Goal: Task Accomplishment & Management: Use online tool/utility

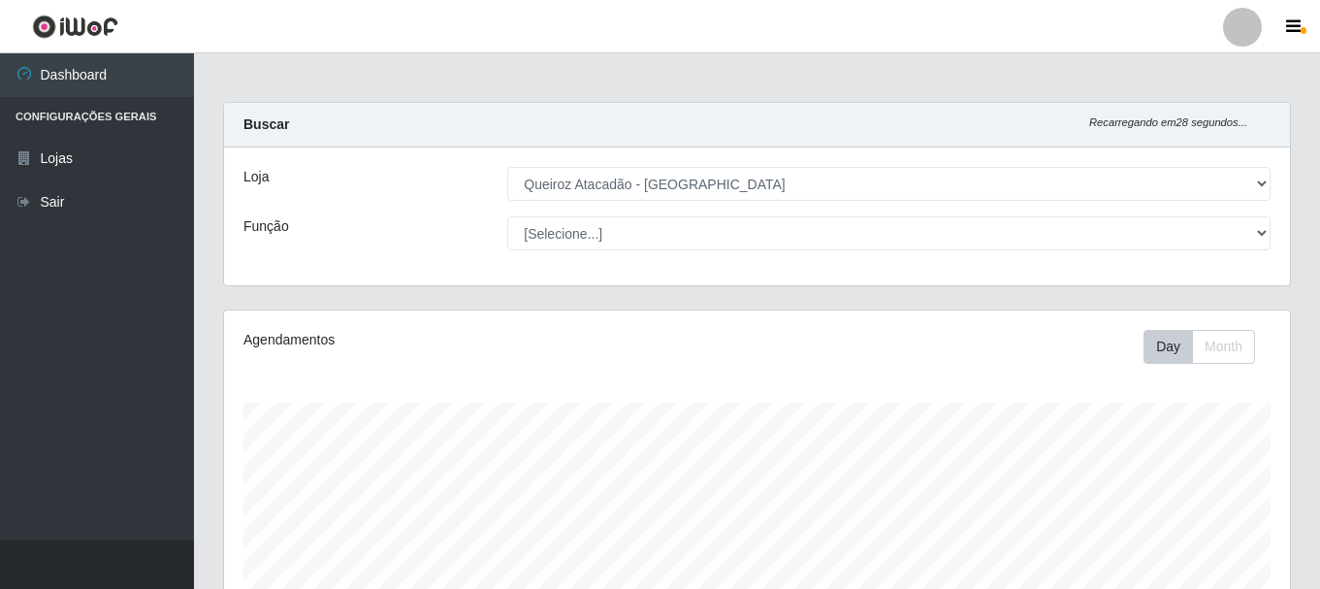
select select "464"
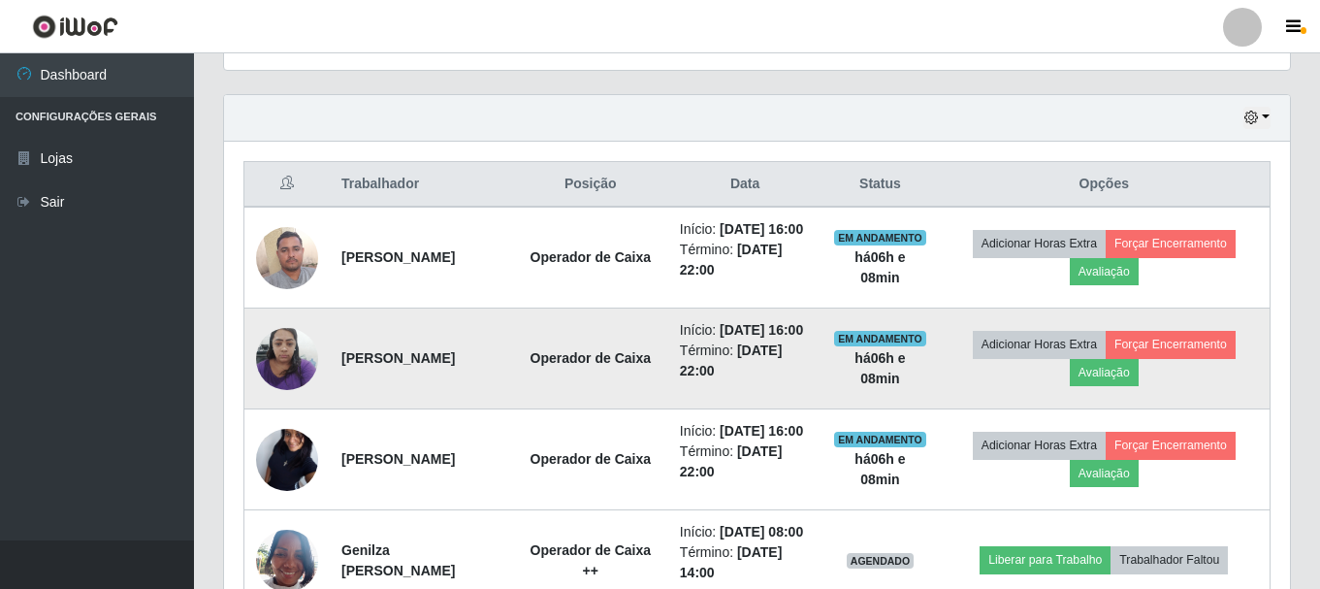
scroll to position [659, 0]
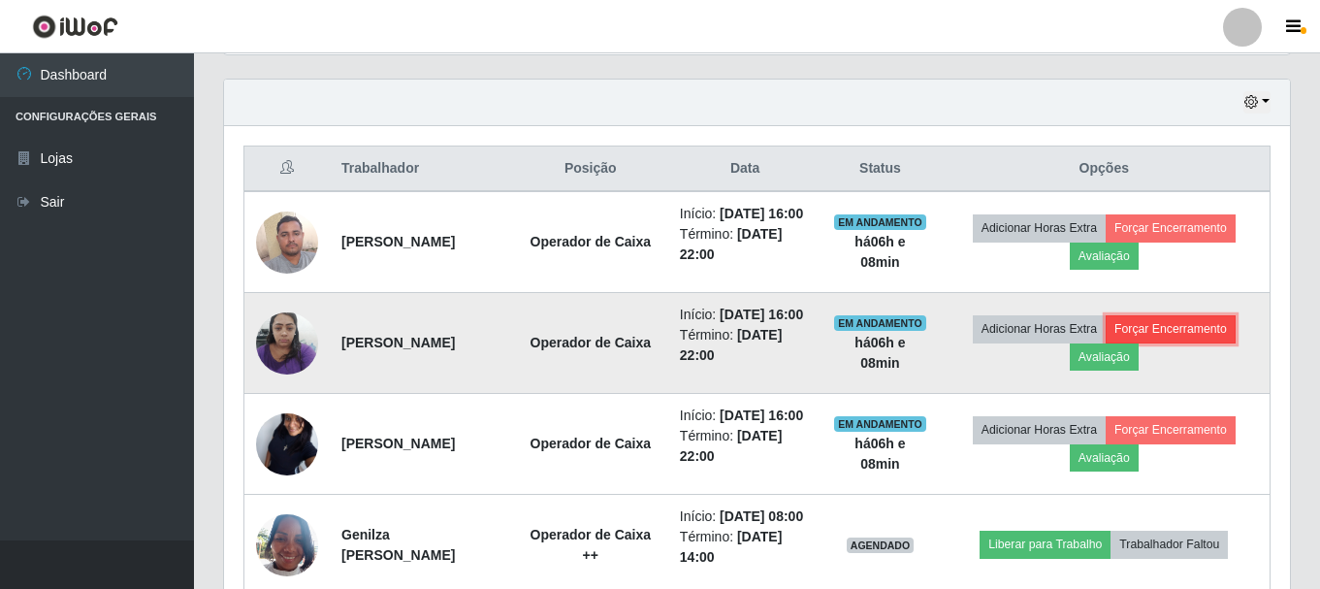
click at [1196, 342] on button "Forçar Encerramento" at bounding box center [1171, 328] width 130 height 27
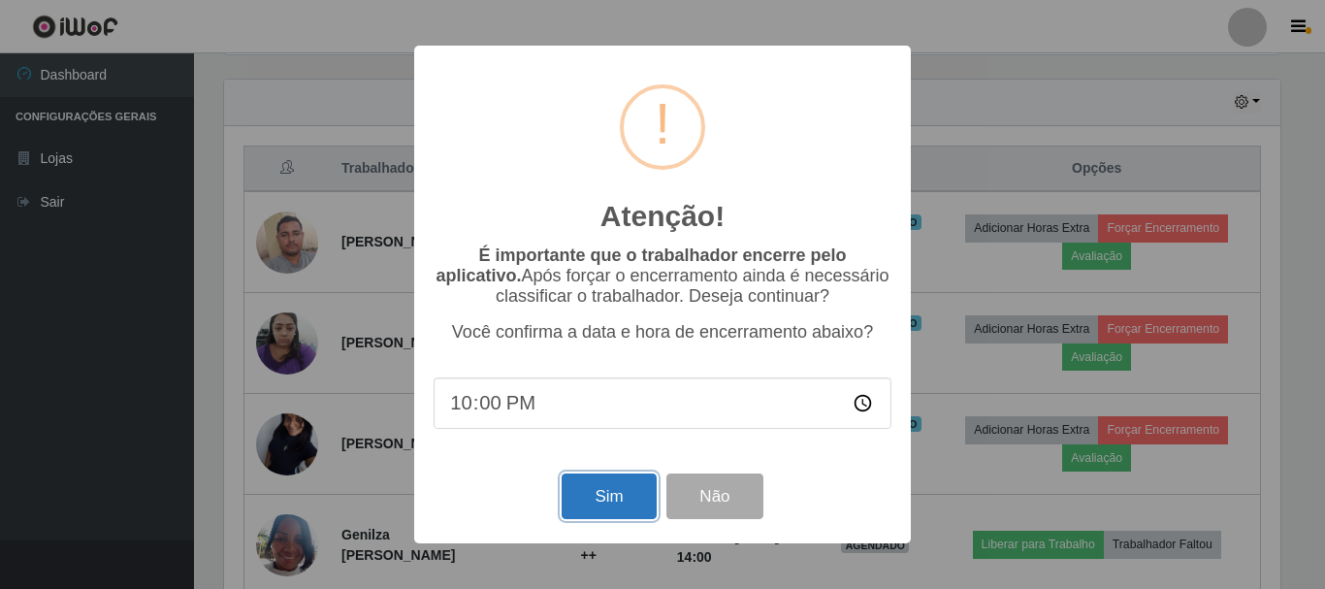
click at [580, 507] on button "Sim" at bounding box center [609, 496] width 94 height 46
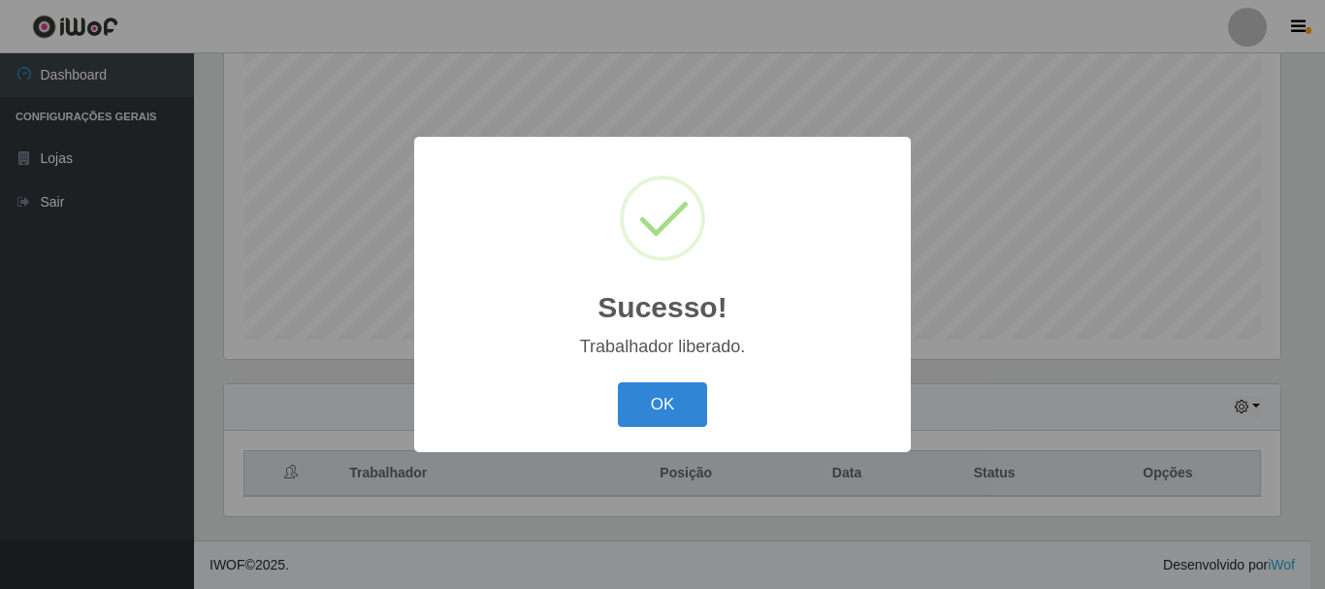
click at [633, 429] on div "OK Cancel" at bounding box center [663, 403] width 458 height 55
click at [639, 405] on button "OK" at bounding box center [663, 405] width 90 height 46
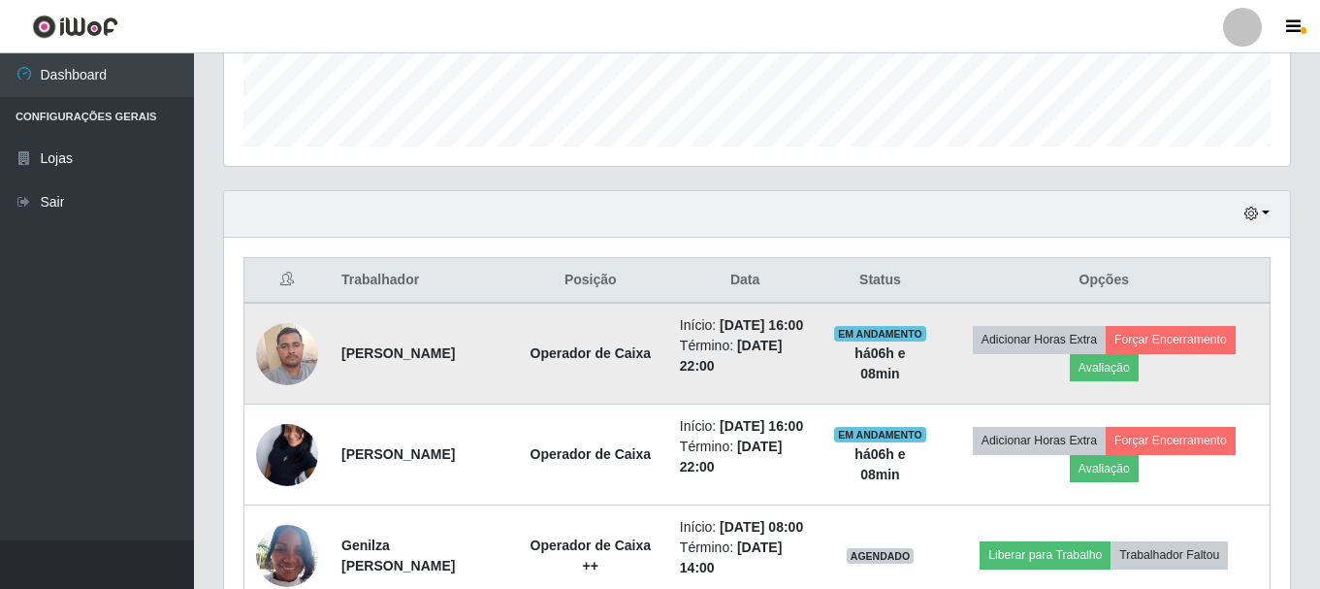
scroll to position [548, 0]
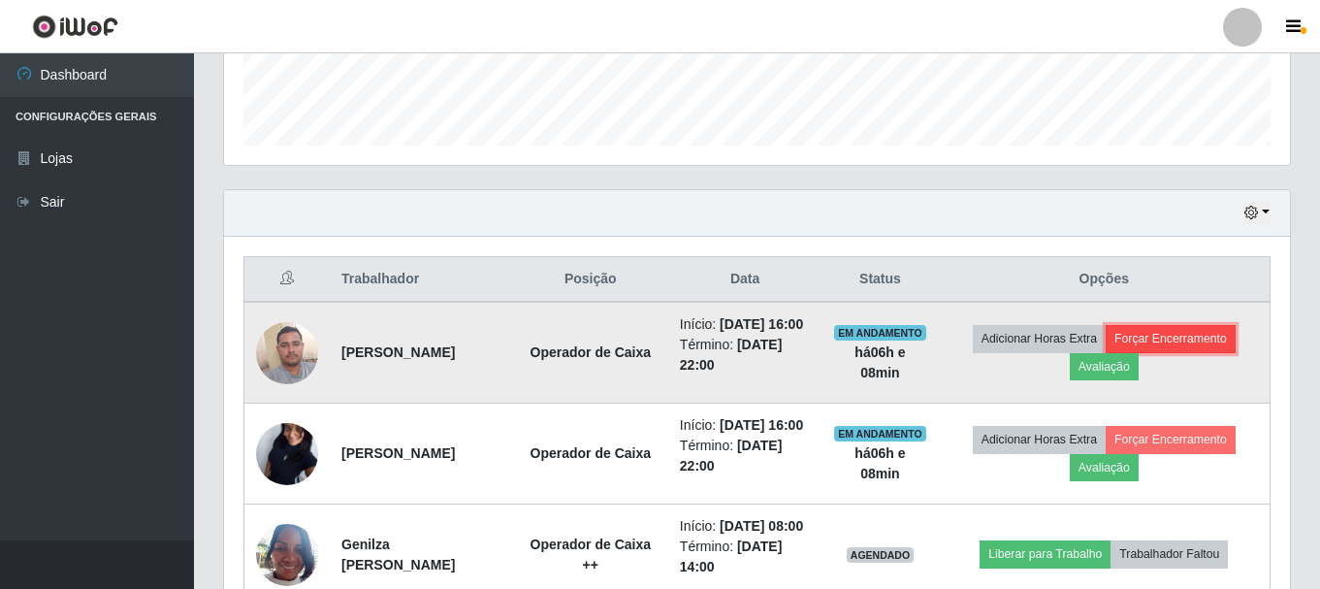
click at [1147, 352] on button "Forçar Encerramento" at bounding box center [1171, 338] width 130 height 27
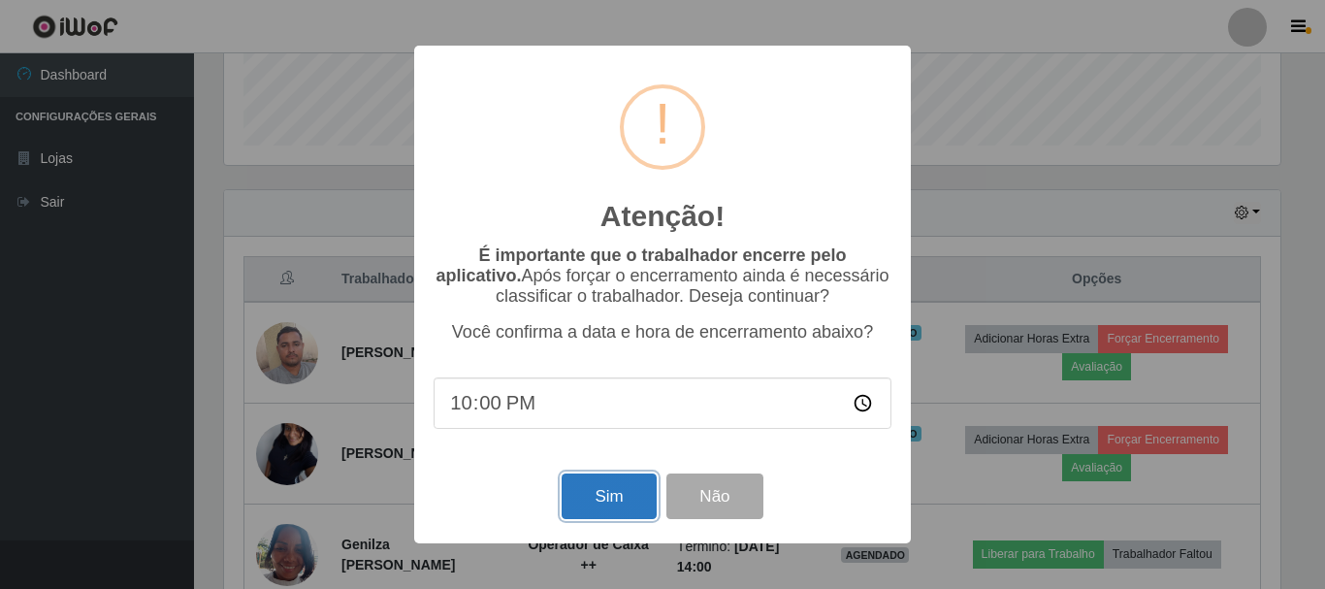
click at [588, 508] on button "Sim" at bounding box center [609, 496] width 94 height 46
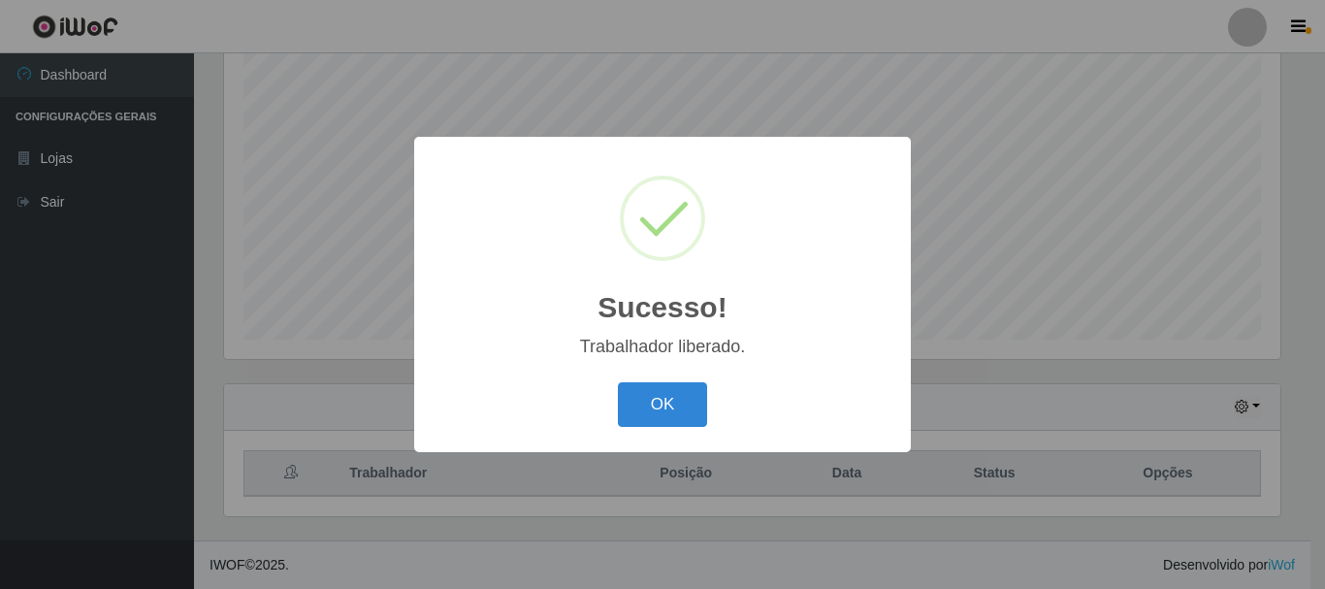
click at [707, 406] on div "OK Cancel" at bounding box center [663, 403] width 458 height 55
click at [696, 403] on button "OK" at bounding box center [663, 405] width 90 height 46
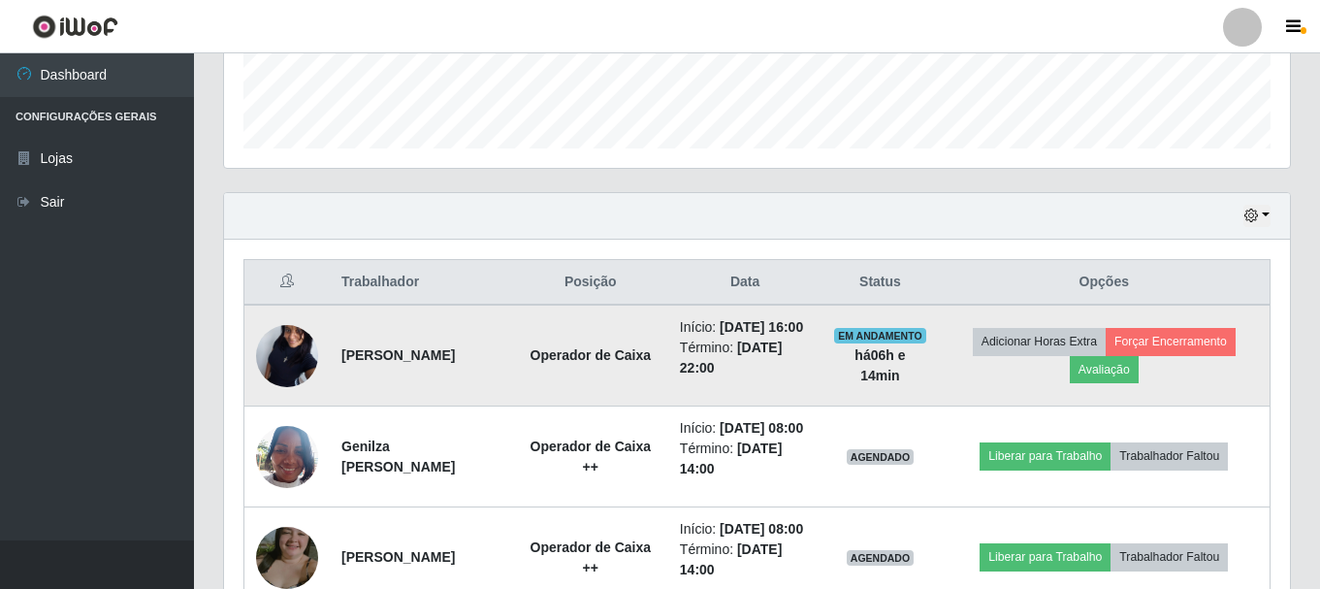
scroll to position [548, 0]
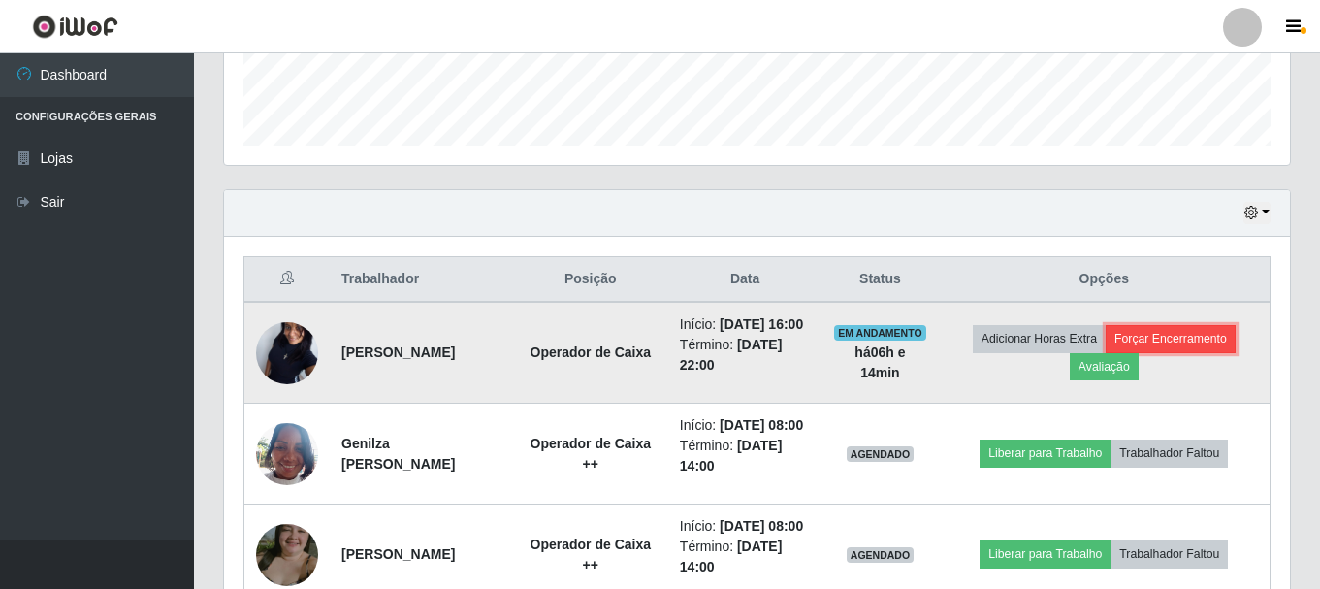
click at [1199, 339] on button "Forçar Encerramento" at bounding box center [1171, 338] width 130 height 27
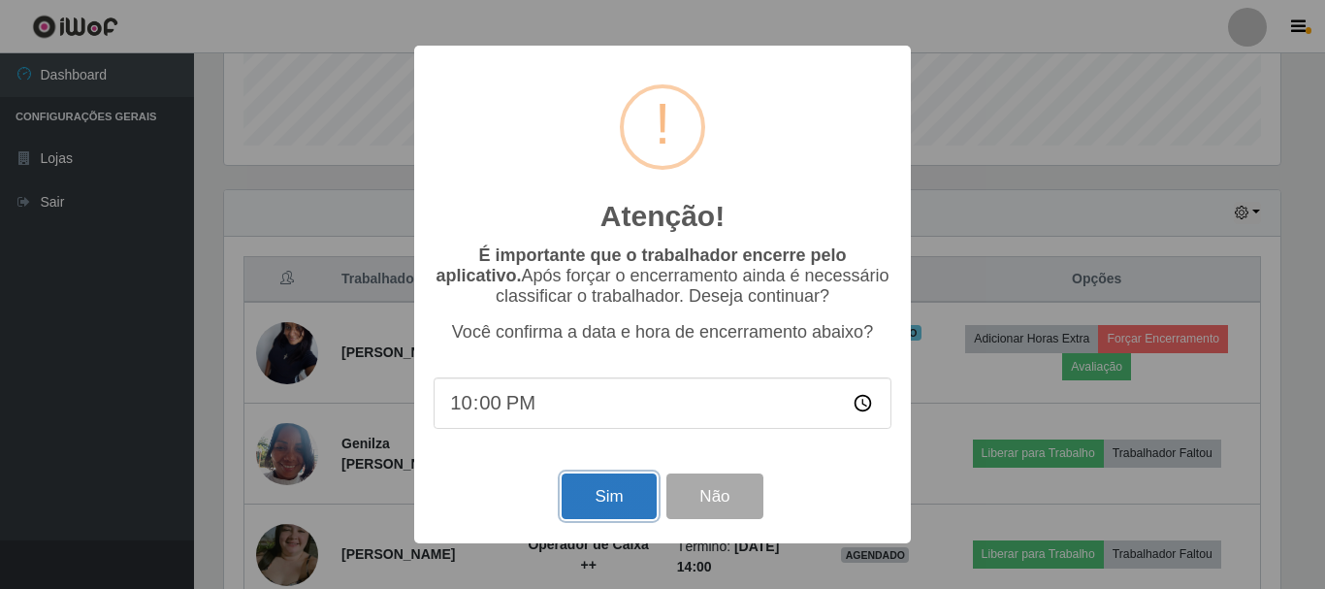
click at [605, 491] on button "Sim" at bounding box center [609, 496] width 94 height 46
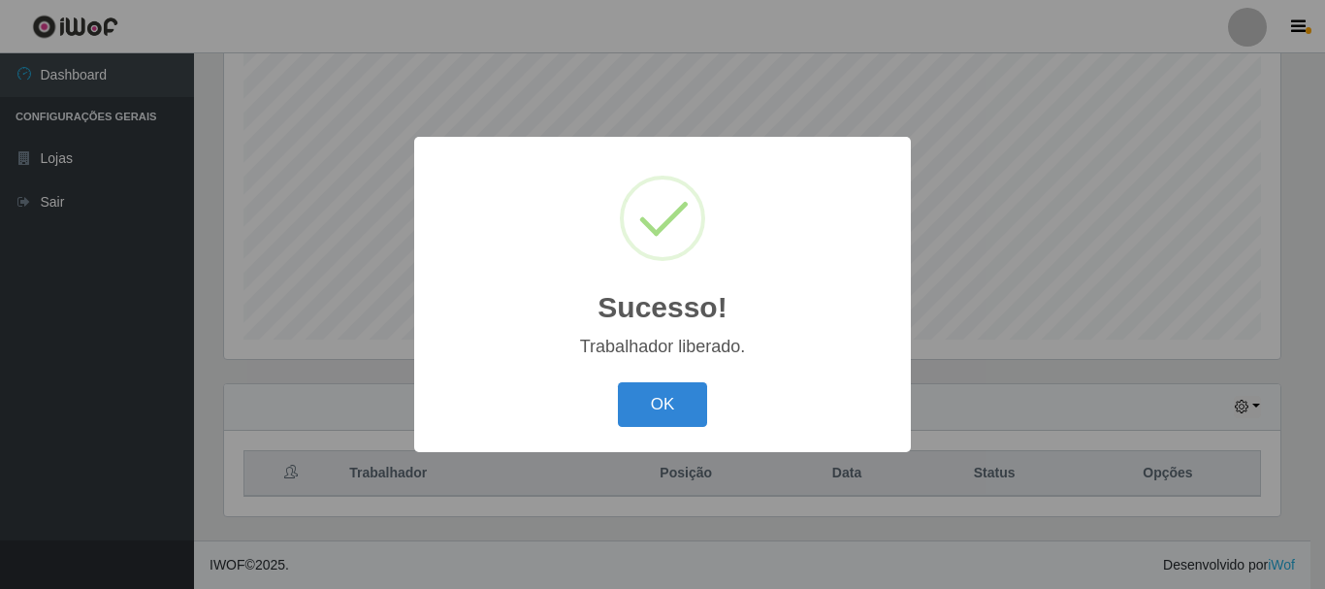
click at [618, 382] on button "OK" at bounding box center [663, 405] width 90 height 46
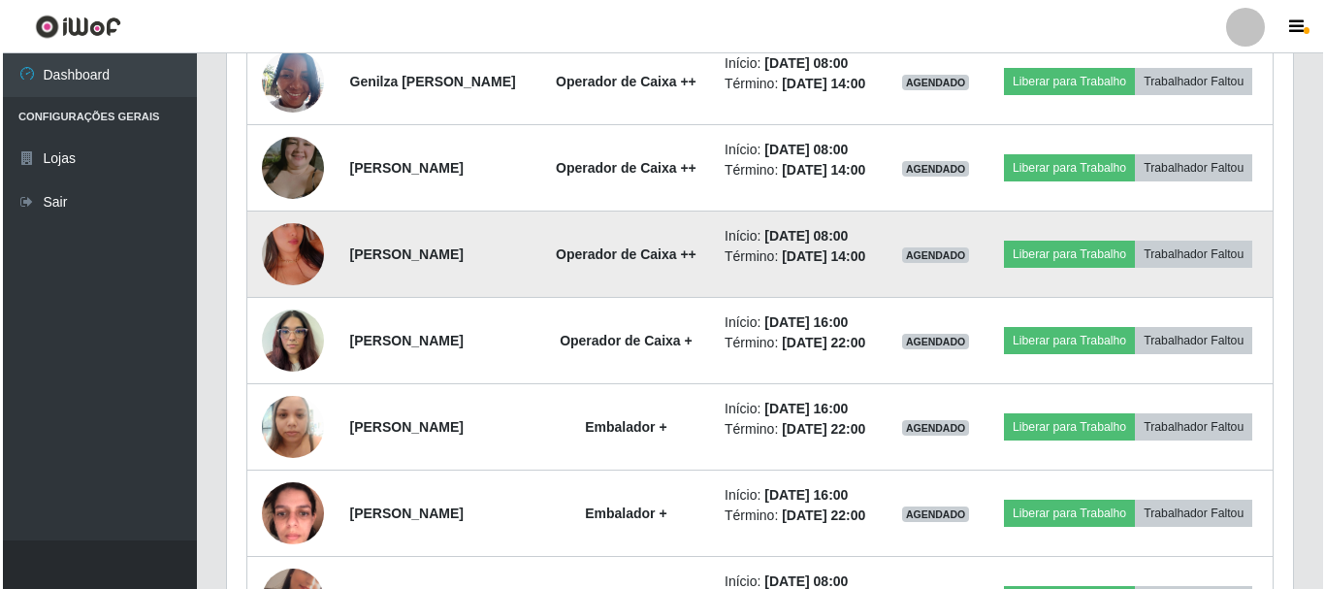
scroll to position [715, 0]
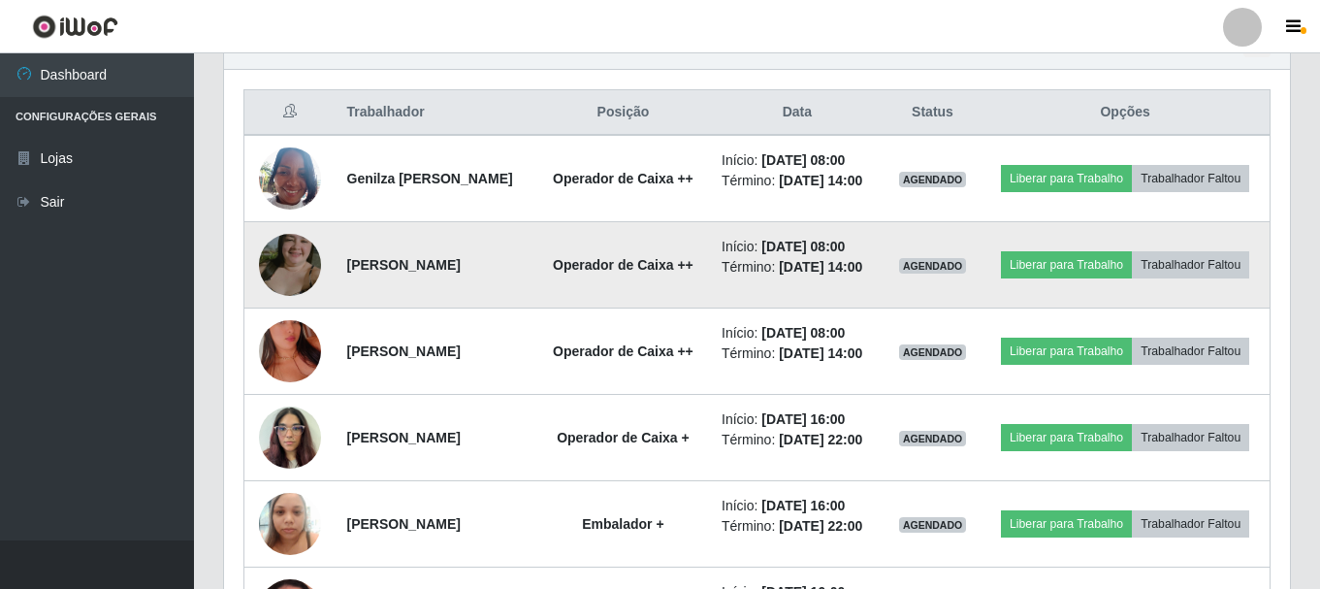
click at [291, 299] on img at bounding box center [290, 265] width 62 height 111
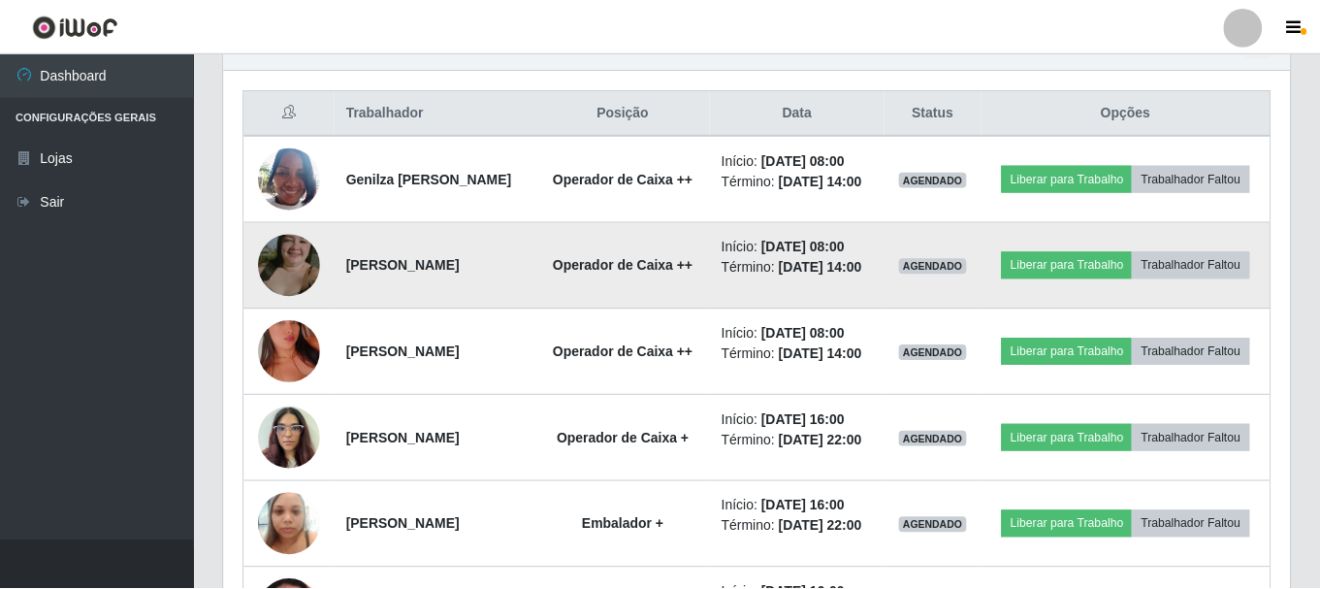
scroll to position [403, 1056]
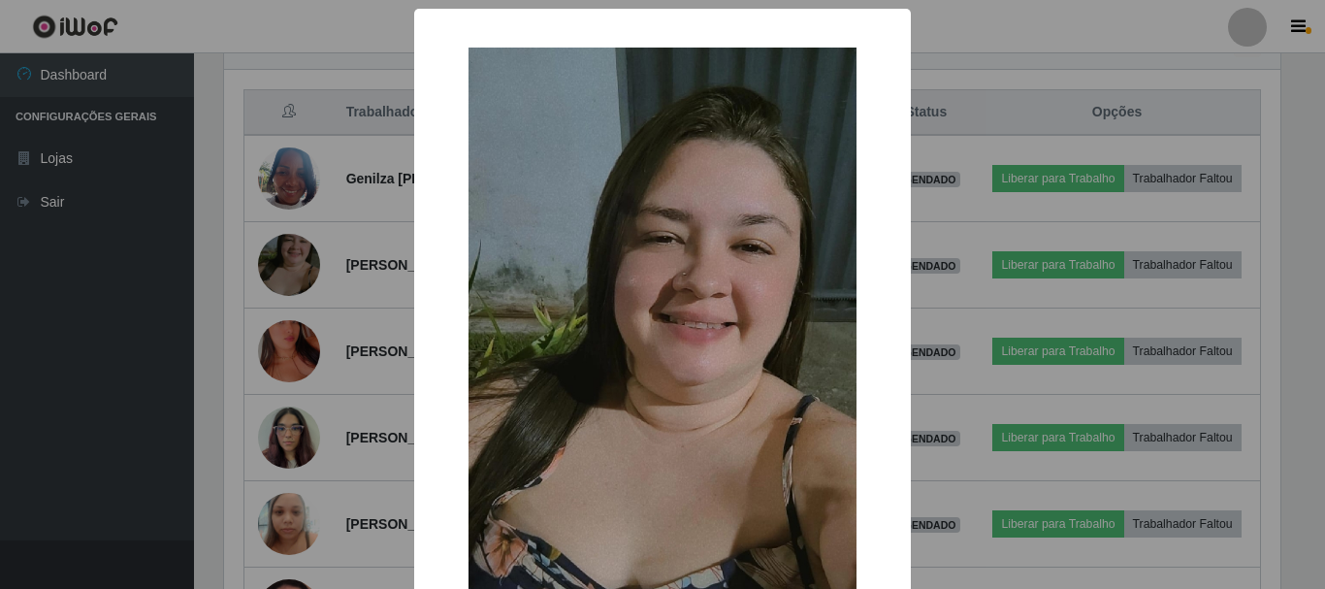
click at [1035, 48] on div "× OK Cancel" at bounding box center [662, 294] width 1325 height 589
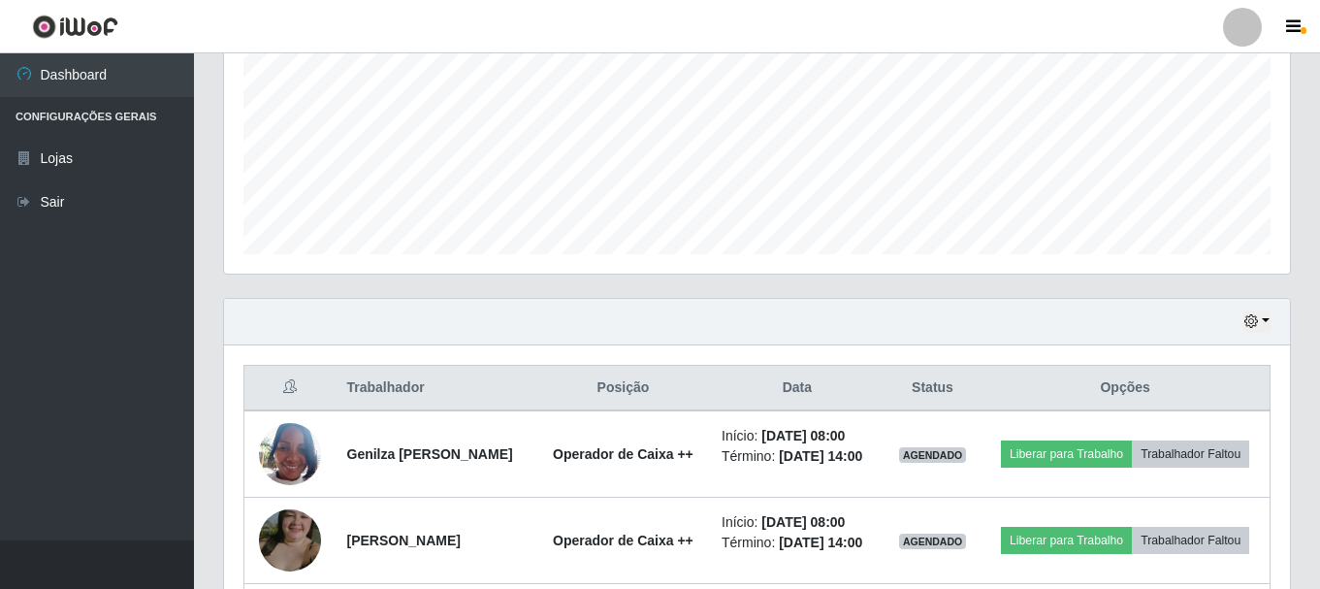
scroll to position [582, 0]
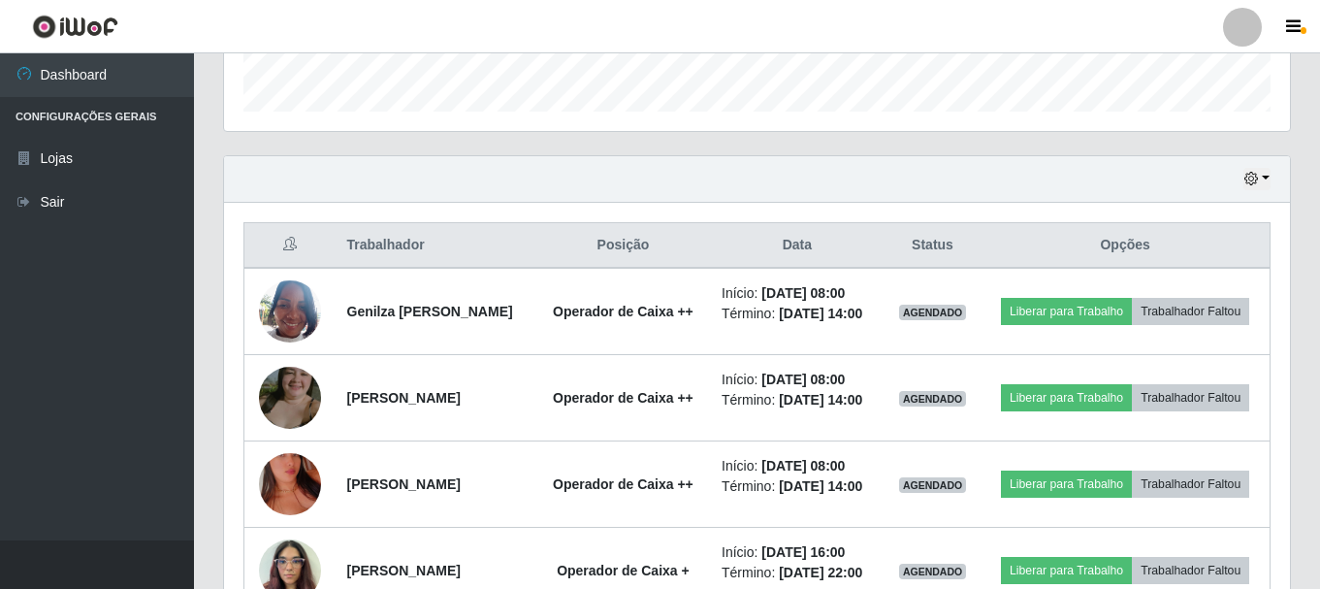
click at [1271, 181] on div "Hoje 1 dia 3 dias 1 Semana Não encerrados" at bounding box center [757, 179] width 1066 height 47
click at [1264, 181] on button "button" at bounding box center [1256, 179] width 27 height 22
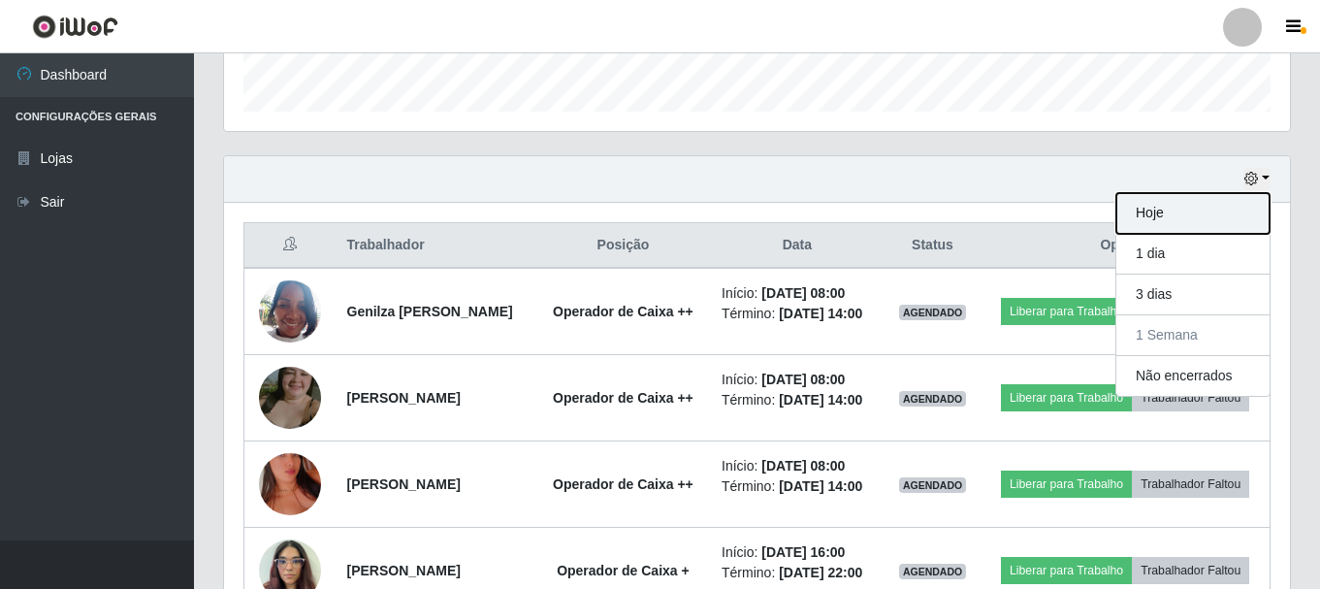
click at [1132, 204] on button "Hoje" at bounding box center [1192, 213] width 153 height 41
